Goal: Task Accomplishment & Management: Manage account settings

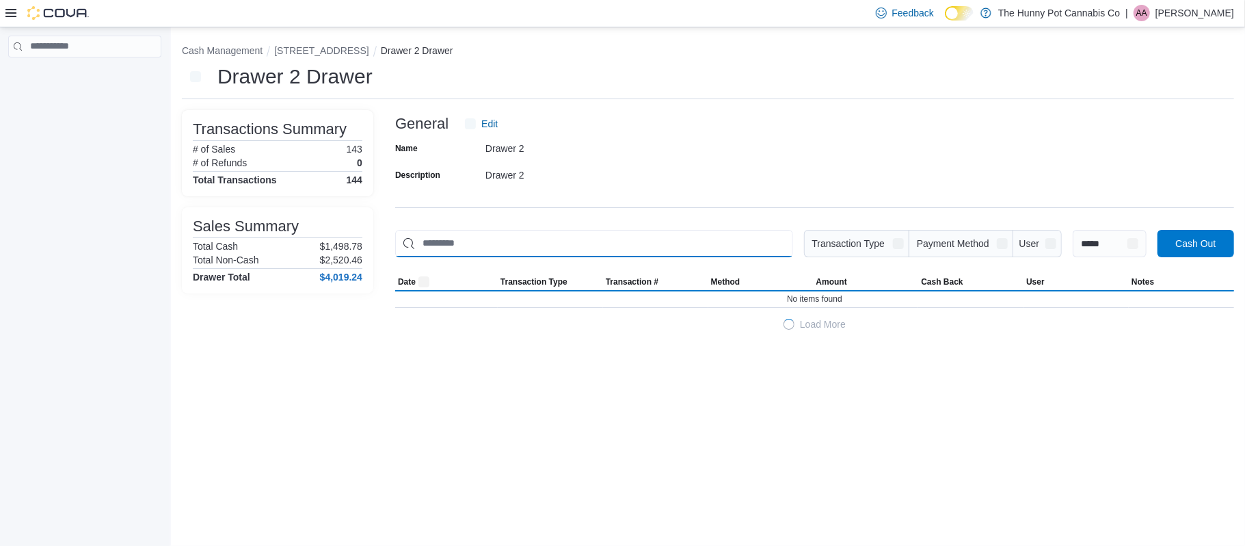
click at [562, 256] on input "This is a search bar. As you type, the results lower in the page will automatic…" at bounding box center [594, 243] width 398 height 27
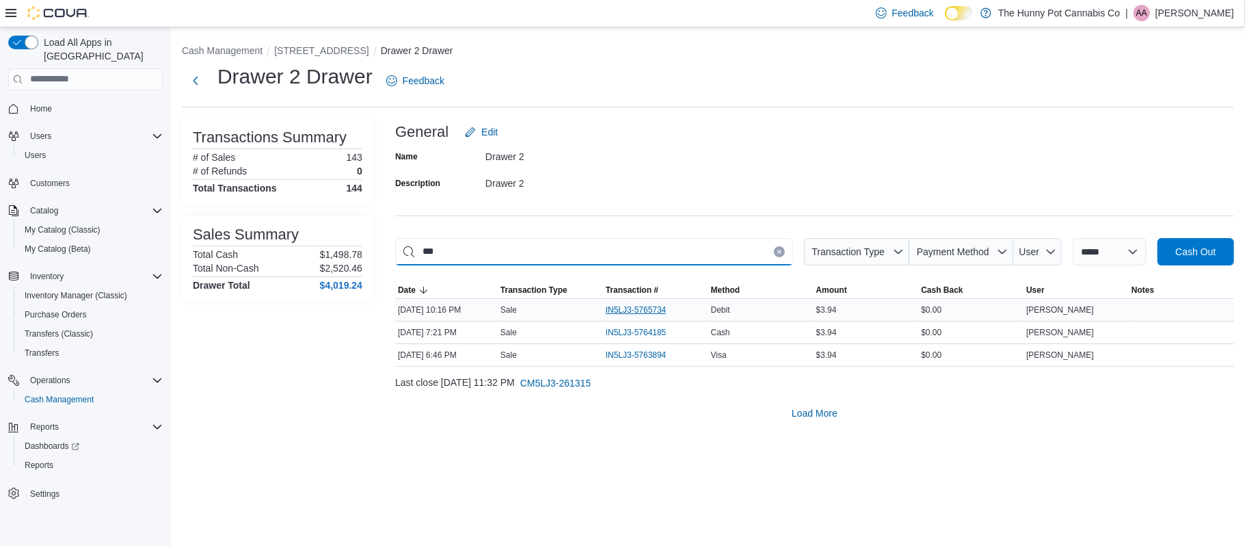
type input "***"
click at [648, 308] on span "IN5LJ3-5765734" at bounding box center [636, 309] width 61 height 11
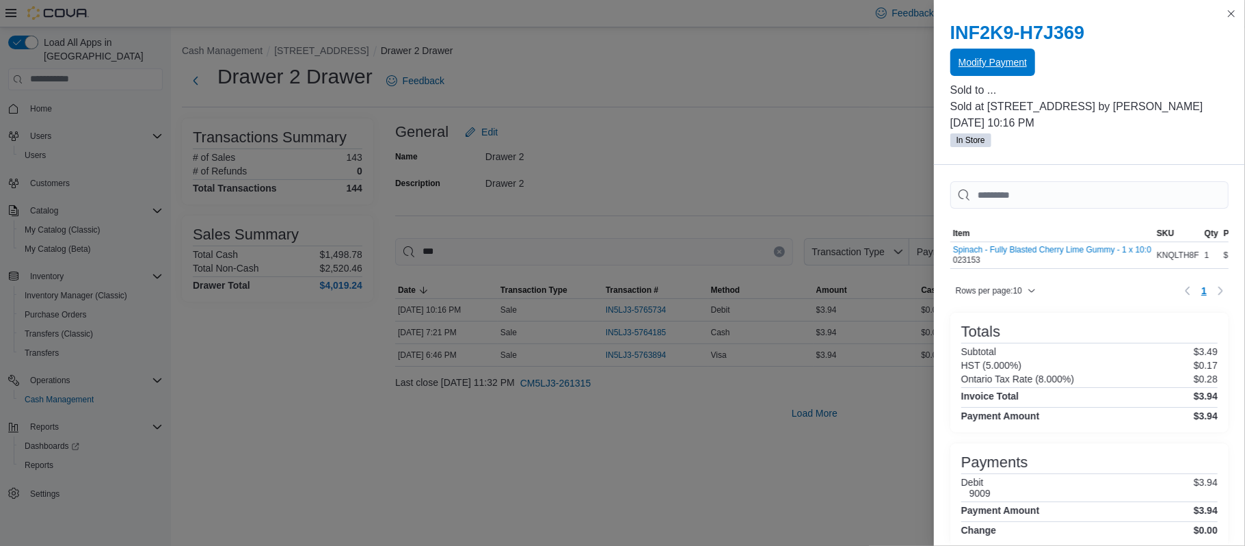
click at [982, 68] on span "Modify Payment" at bounding box center [993, 62] width 68 height 14
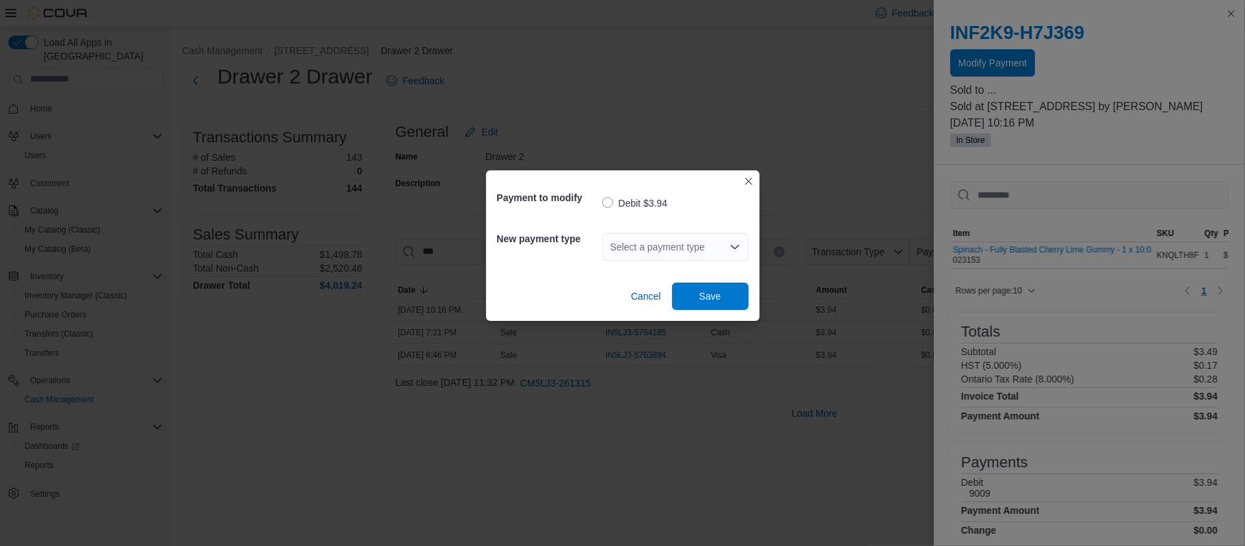
click at [639, 240] on div "Select a payment type" at bounding box center [675, 246] width 146 height 27
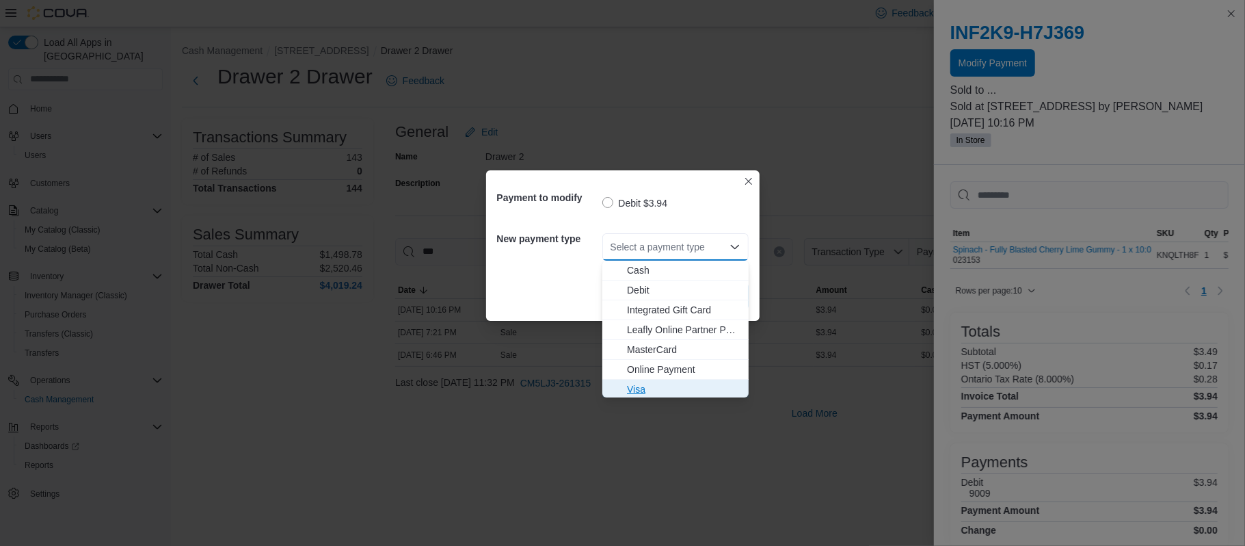
click at [641, 384] on span "Visa" at bounding box center [683, 389] width 113 height 14
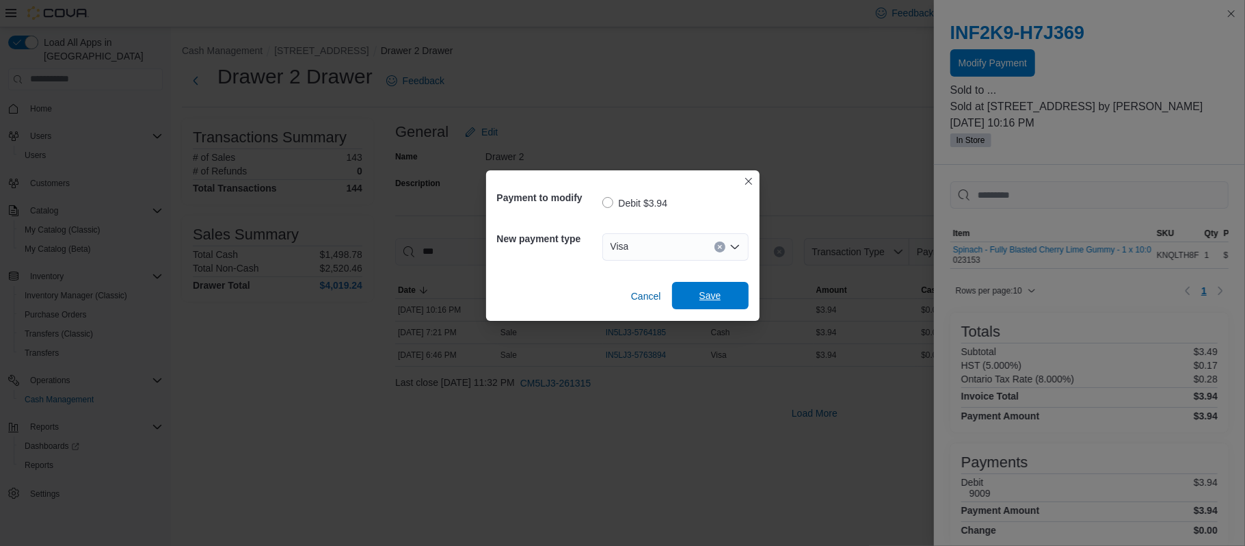
click at [730, 291] on span "Save" at bounding box center [710, 295] width 60 height 27
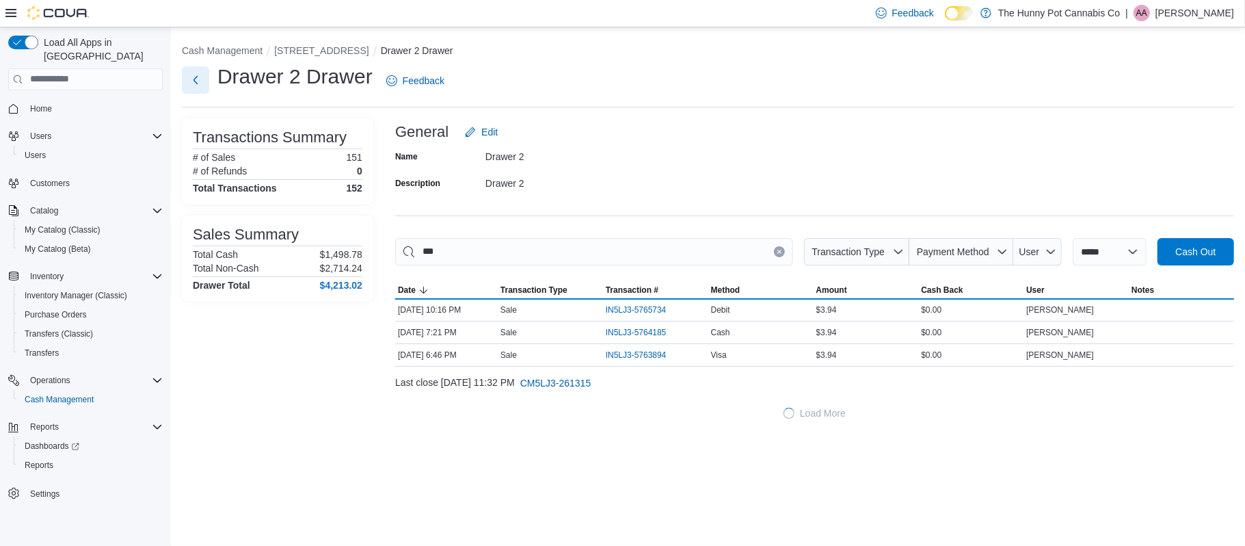
click at [201, 84] on button "Next" at bounding box center [195, 79] width 27 height 27
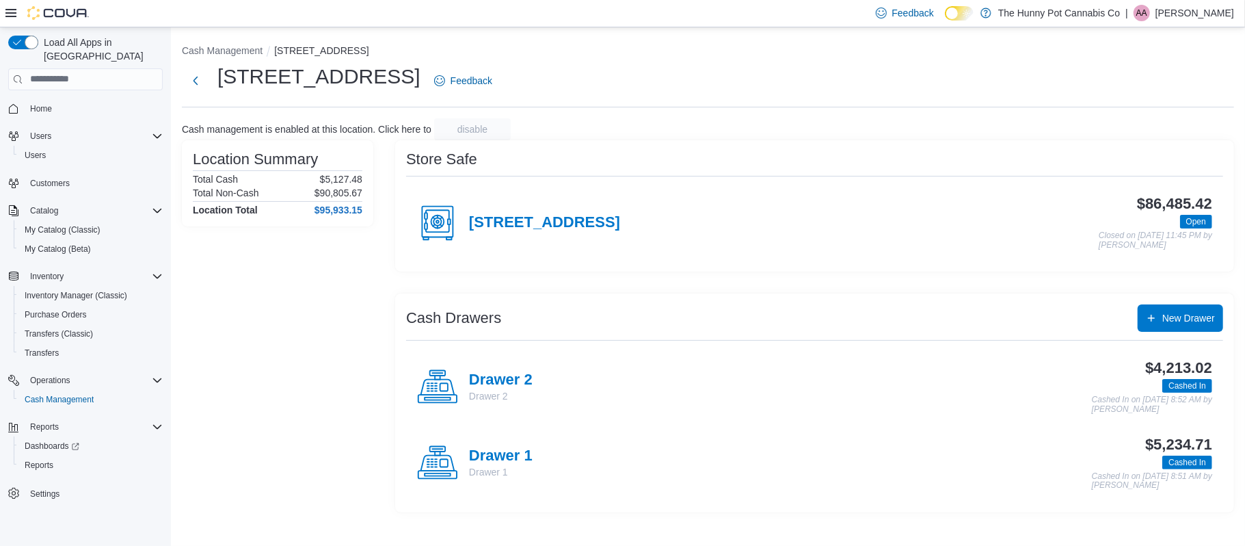
click at [511, 446] on div "Drawer 1 Drawer 1" at bounding box center [475, 462] width 116 height 41
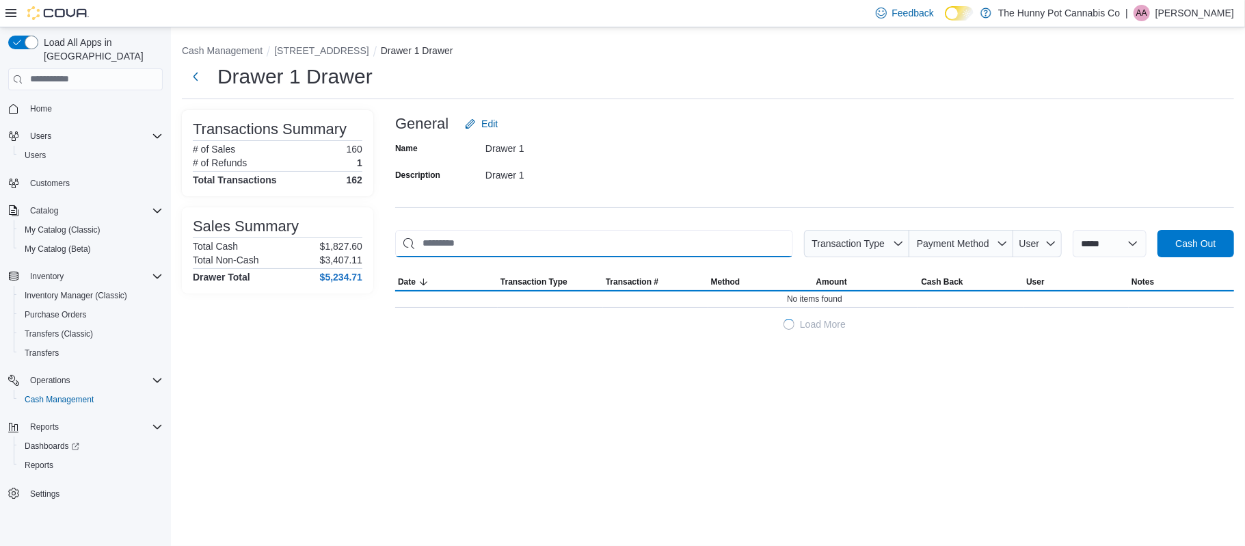
click at [502, 254] on input "This is a search bar. As you type, the results lower in the page will automatic…" at bounding box center [594, 243] width 398 height 27
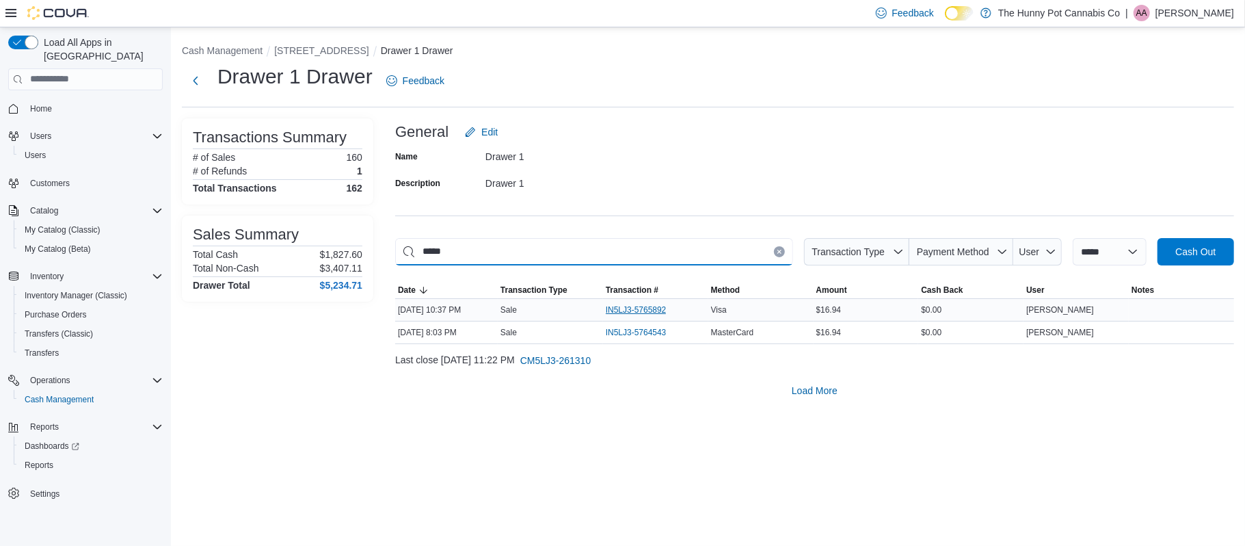
type input "*****"
click at [638, 311] on span "IN5LJ3-5765892" at bounding box center [636, 309] width 61 height 11
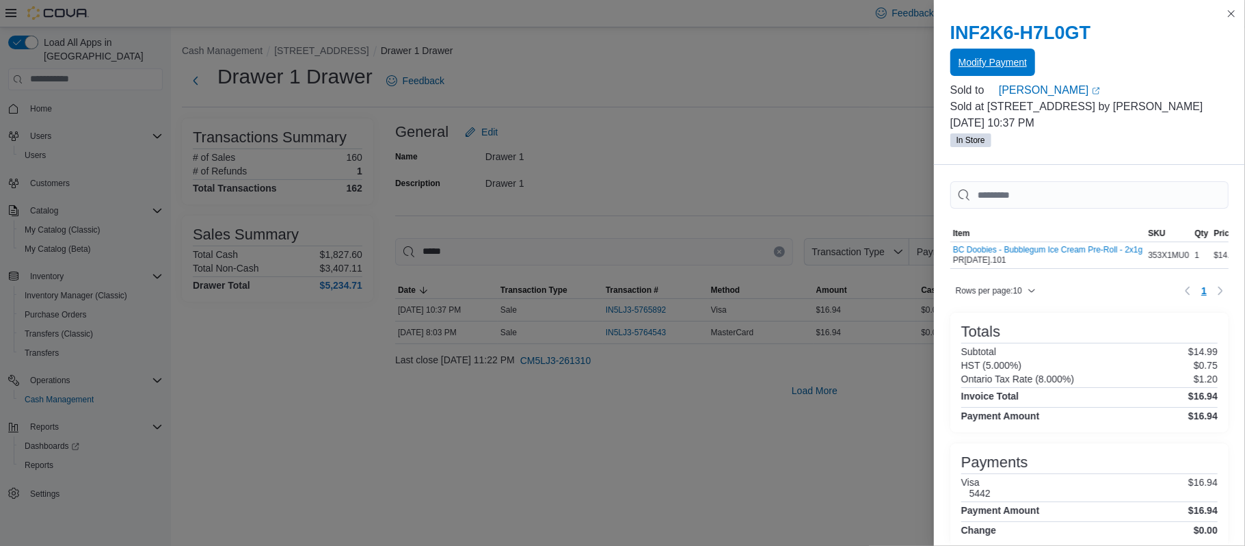
click at [1000, 68] on span "Modify Payment" at bounding box center [993, 62] width 68 height 14
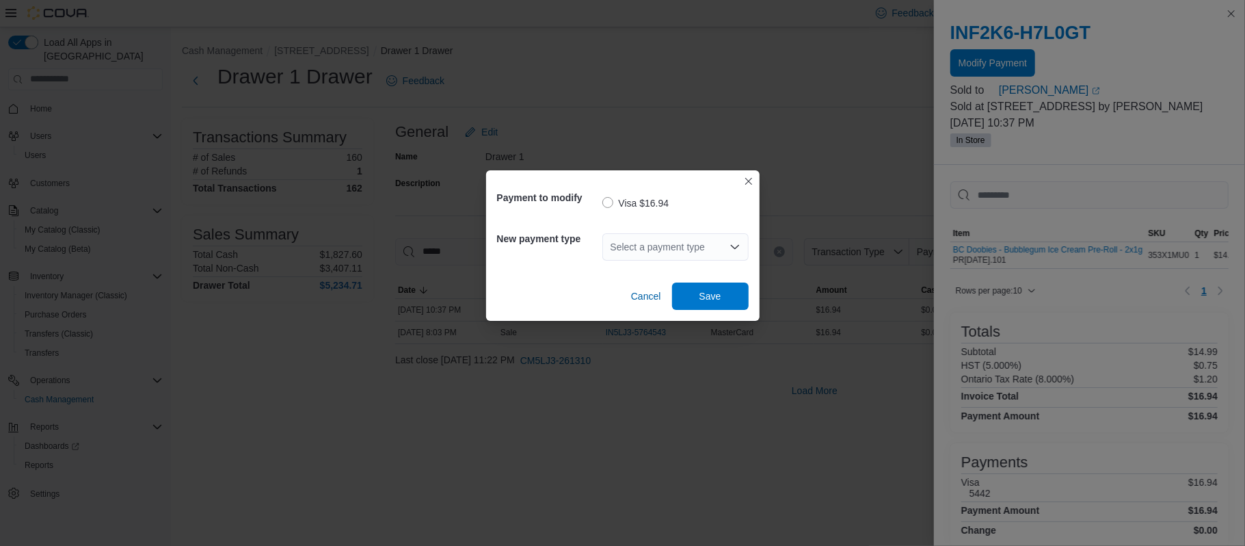
click at [712, 243] on div "Select a payment type" at bounding box center [675, 246] width 146 height 27
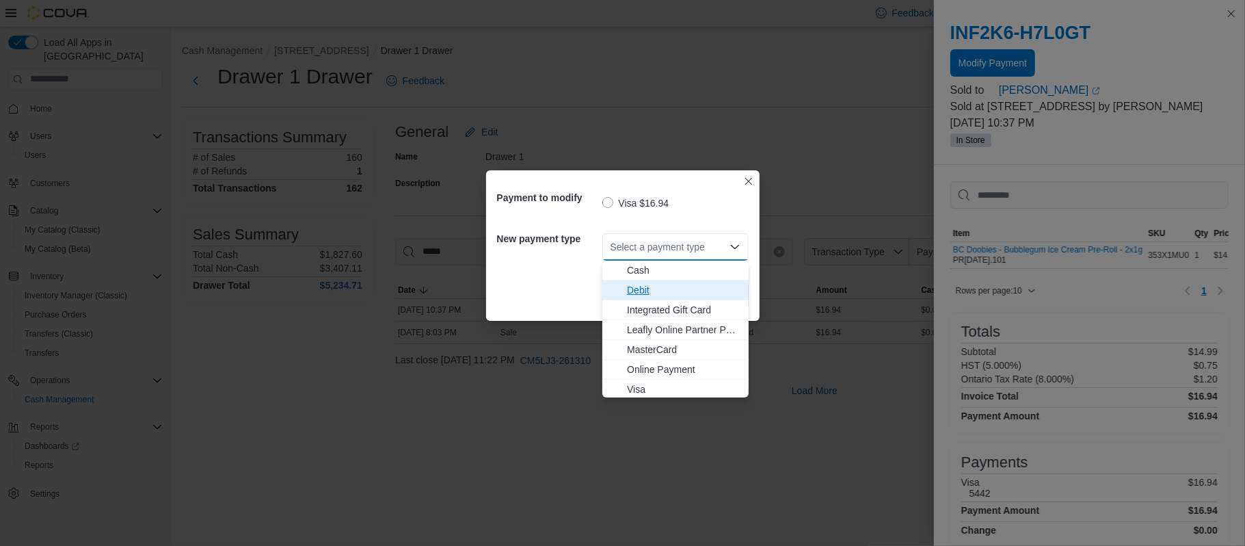
click at [670, 294] on span "Debit" at bounding box center [683, 290] width 113 height 14
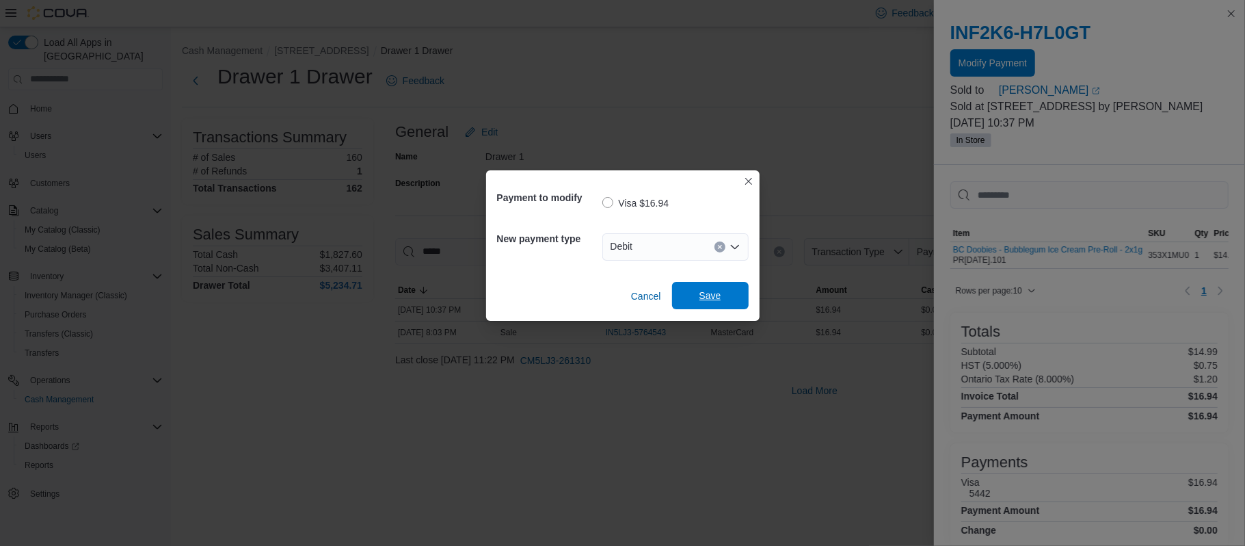
click at [683, 301] on span "Save" at bounding box center [710, 295] width 60 height 27
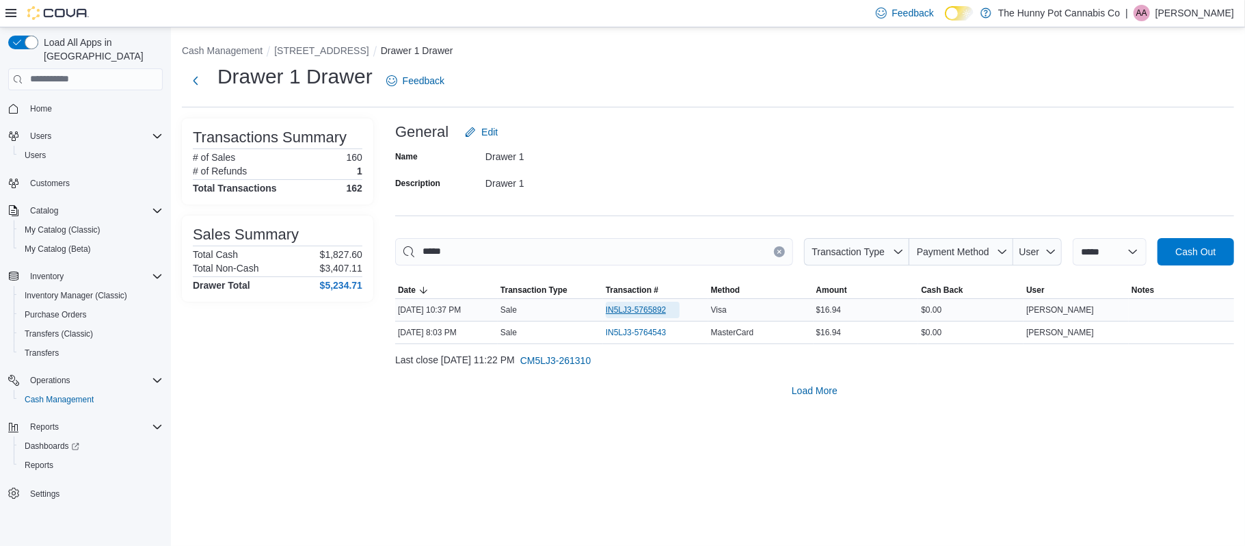
click at [643, 306] on span "IN5LJ3-5765892" at bounding box center [636, 309] width 61 height 11
click at [642, 307] on span "IN5LJ3-5765892" at bounding box center [636, 309] width 61 height 11
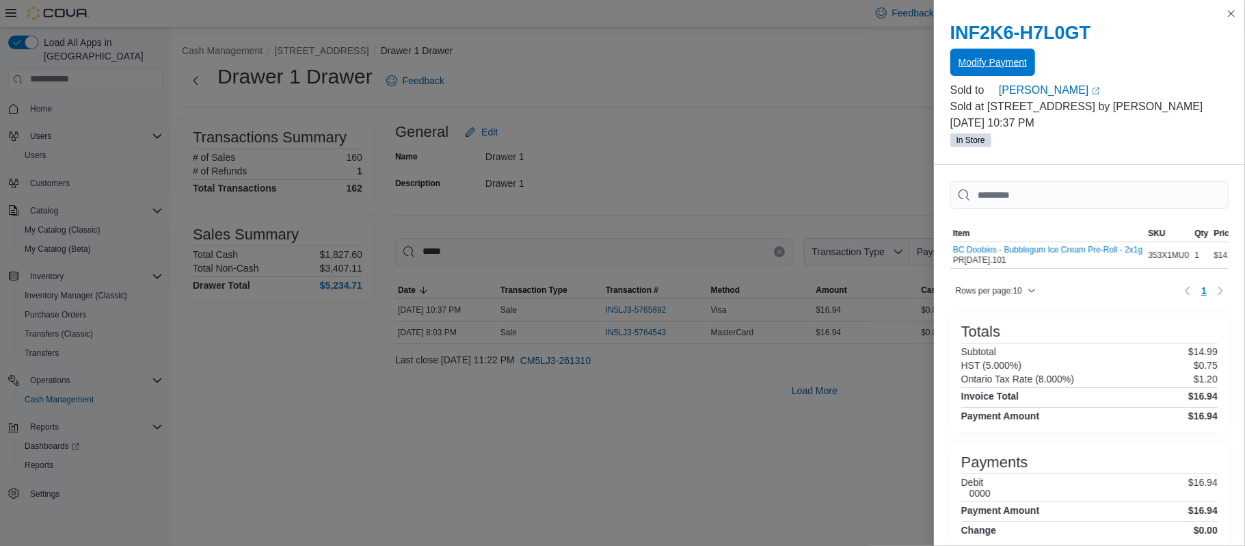
click at [998, 62] on span "Modify Payment" at bounding box center [993, 62] width 68 height 14
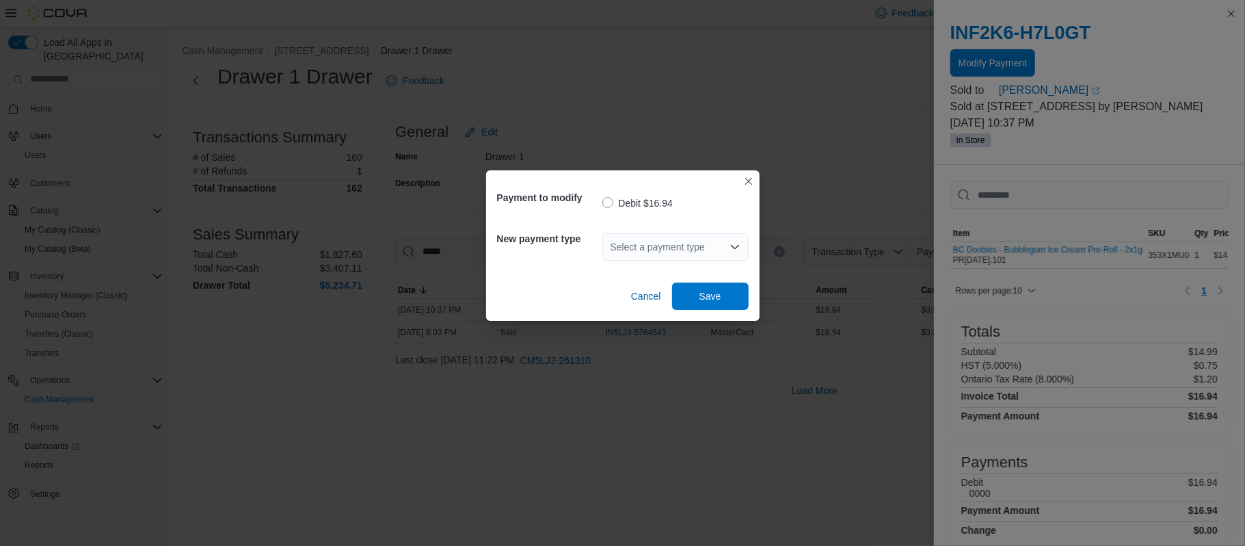
click at [822, 317] on div "Payment to modify Debit $16.94 New payment type Select a payment type Cancel Sa…" at bounding box center [622, 273] width 1245 height 546
click at [801, 334] on div "Payment to modify Debit $16.94 New payment type Select a payment type Cancel Sa…" at bounding box center [622, 273] width 1245 height 546
click at [748, 183] on button "Closes this modal window" at bounding box center [748, 180] width 16 height 16
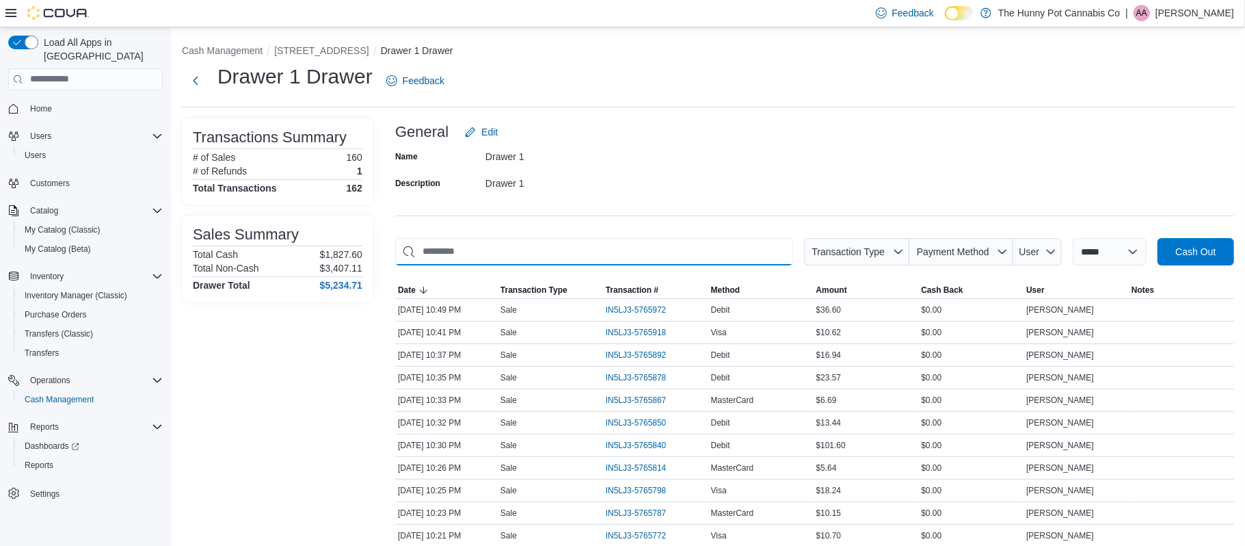
click at [546, 252] on input "This is a search bar. As you type, the results lower in the page will automatic…" at bounding box center [594, 251] width 398 height 27
click at [533, 250] on input "This is a search bar. As you type, the results lower in the page will automatic…" at bounding box center [594, 251] width 398 height 27
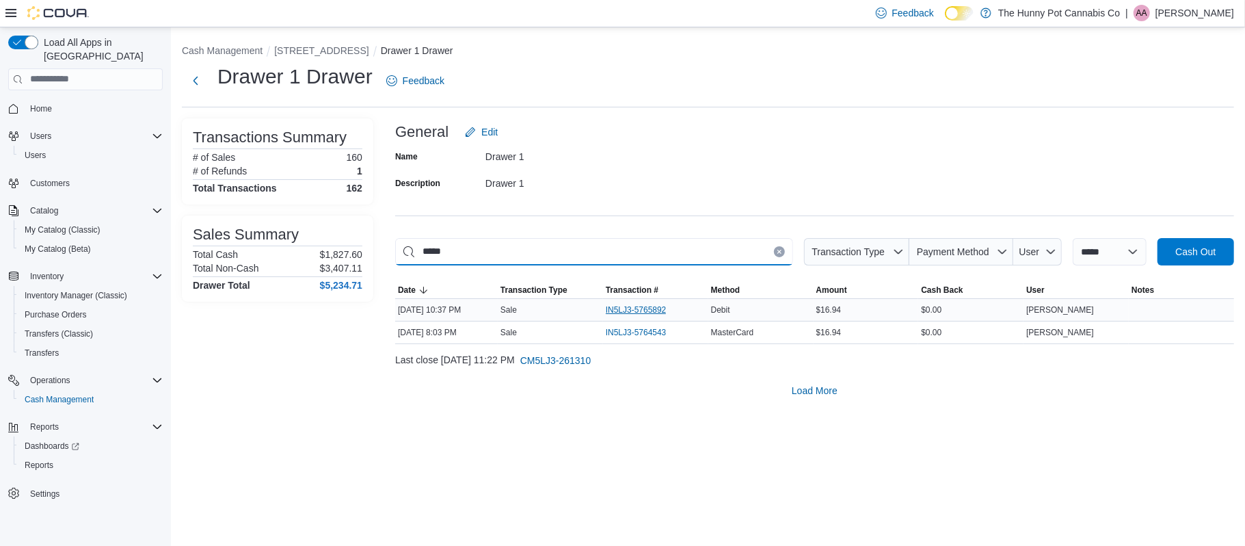
type input "*****"
click at [615, 310] on span "IN5LJ3-5765892" at bounding box center [636, 309] width 61 height 11
